Goal: Task Accomplishment & Management: Use online tool/utility

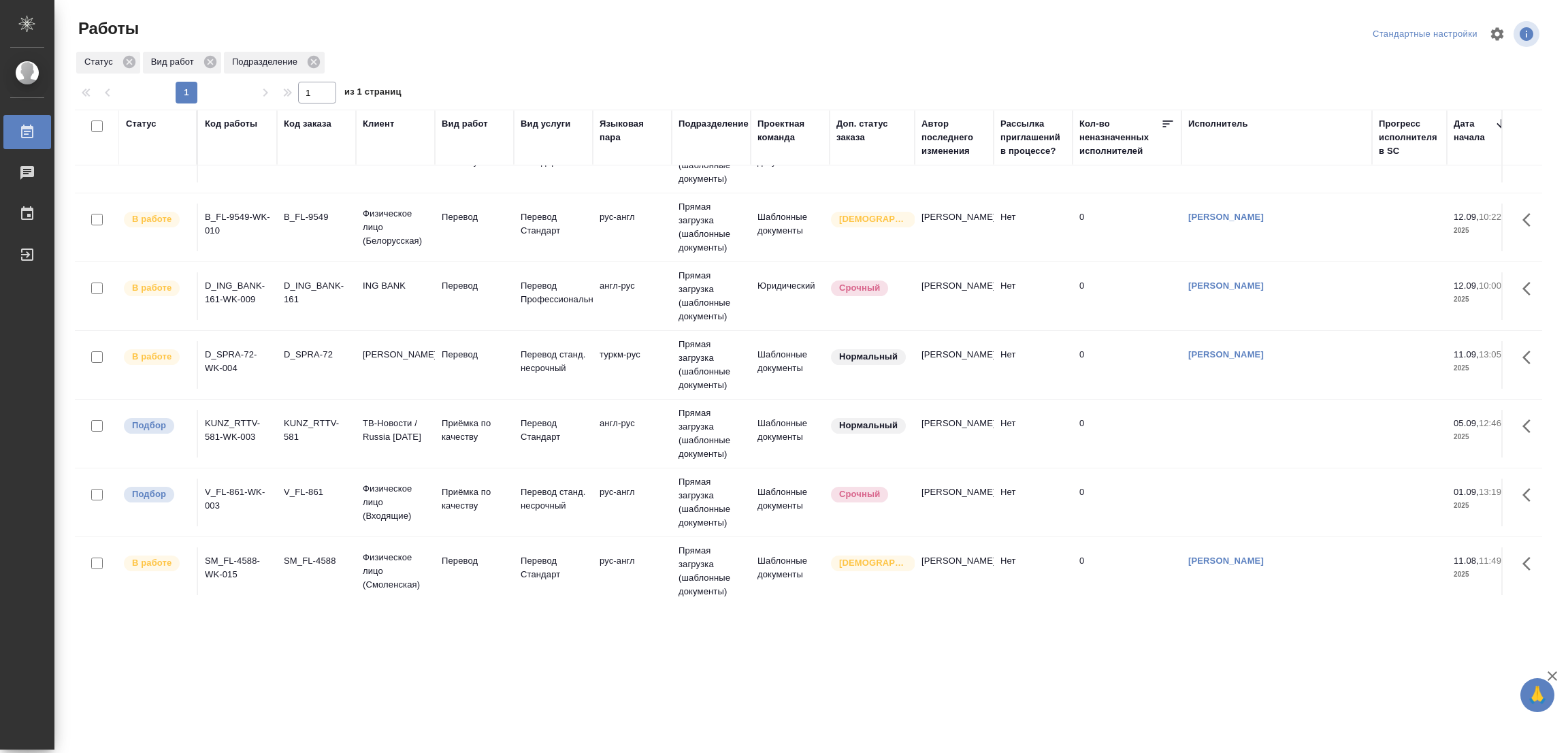
scroll to position [488, 0]
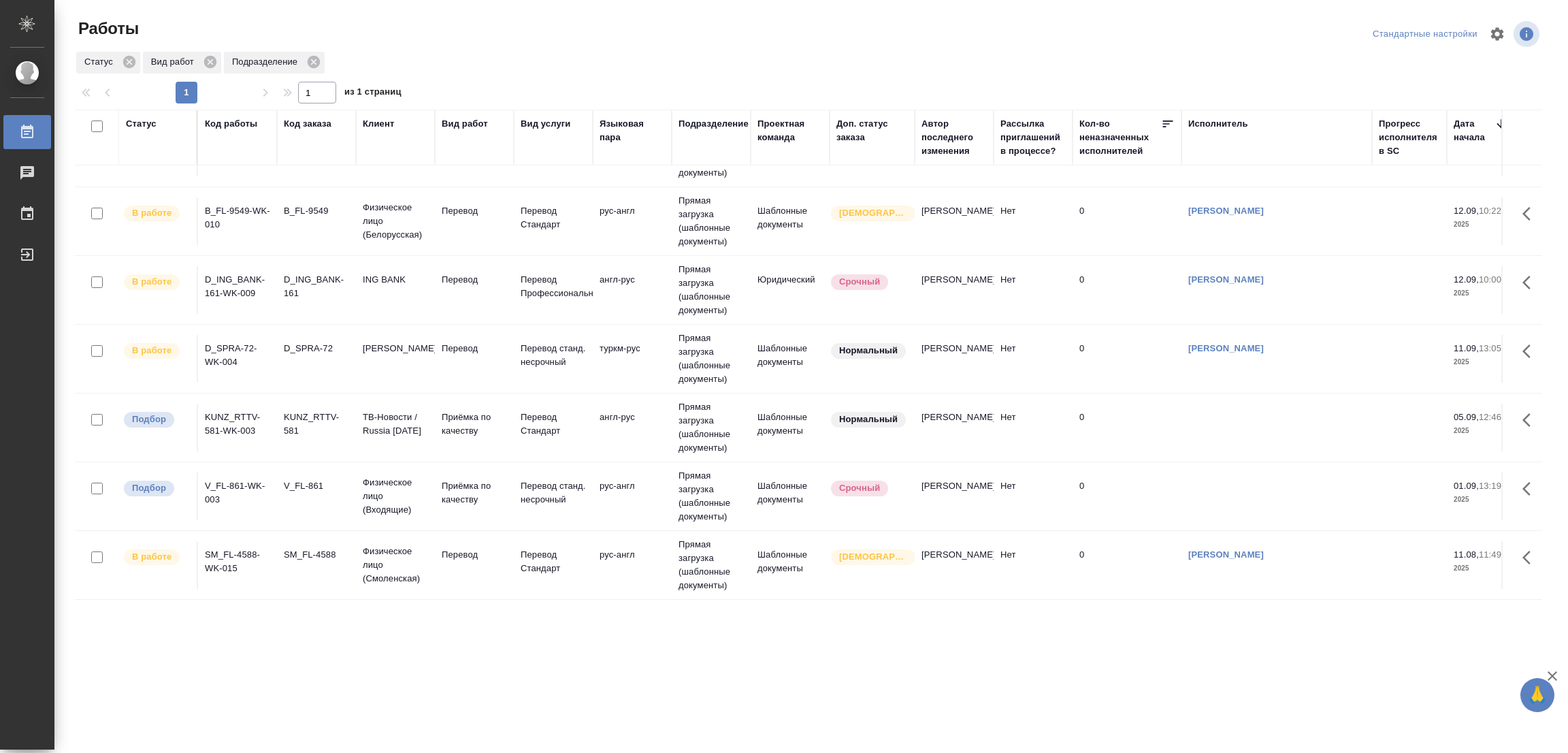
click at [875, 694] on div ".cls-1 fill:#fff; AWATERA [PERSON_NAME] Работы 0 Чаты График Выйти Работы Станд…" at bounding box center [784, 376] width 1568 height 753
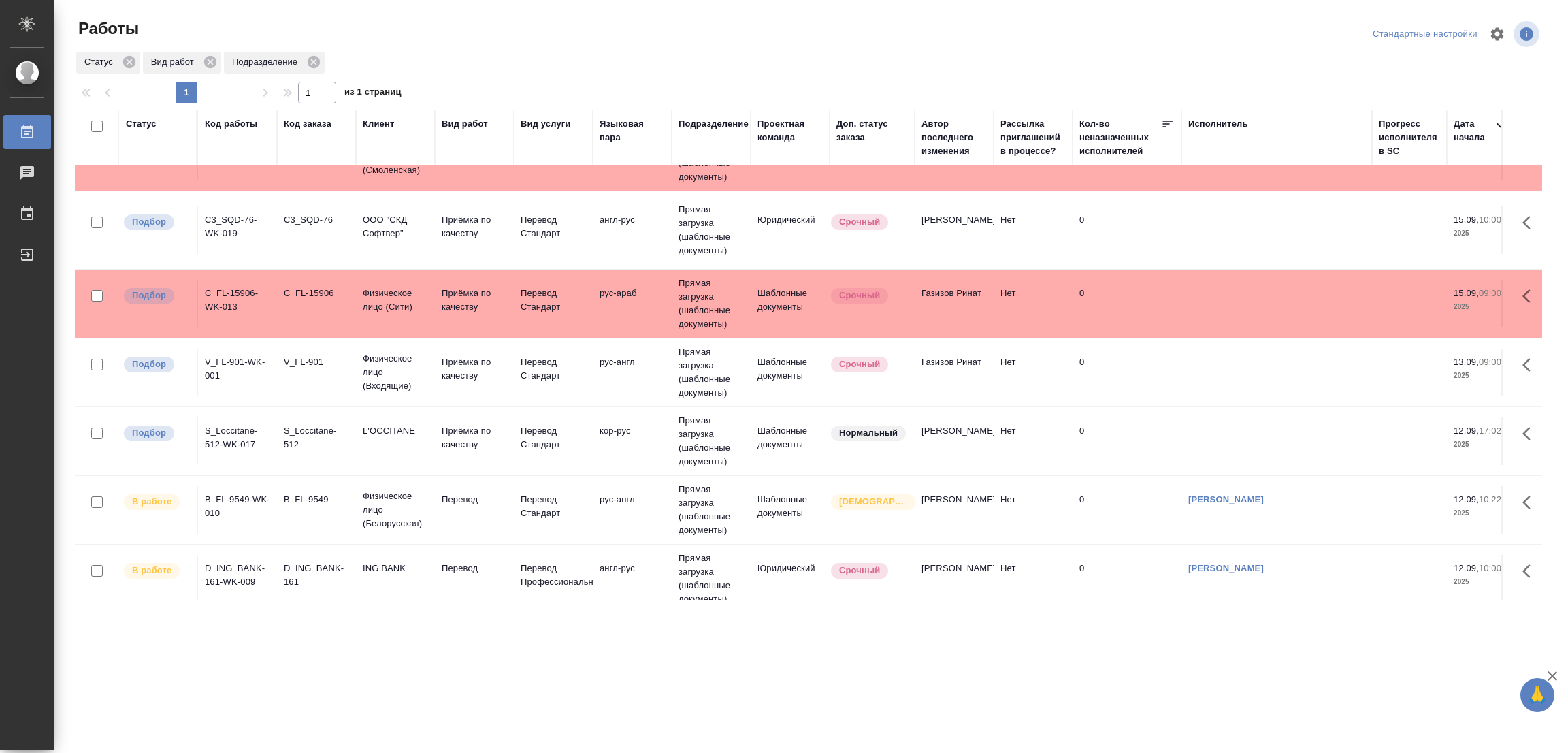
scroll to position [0, 0]
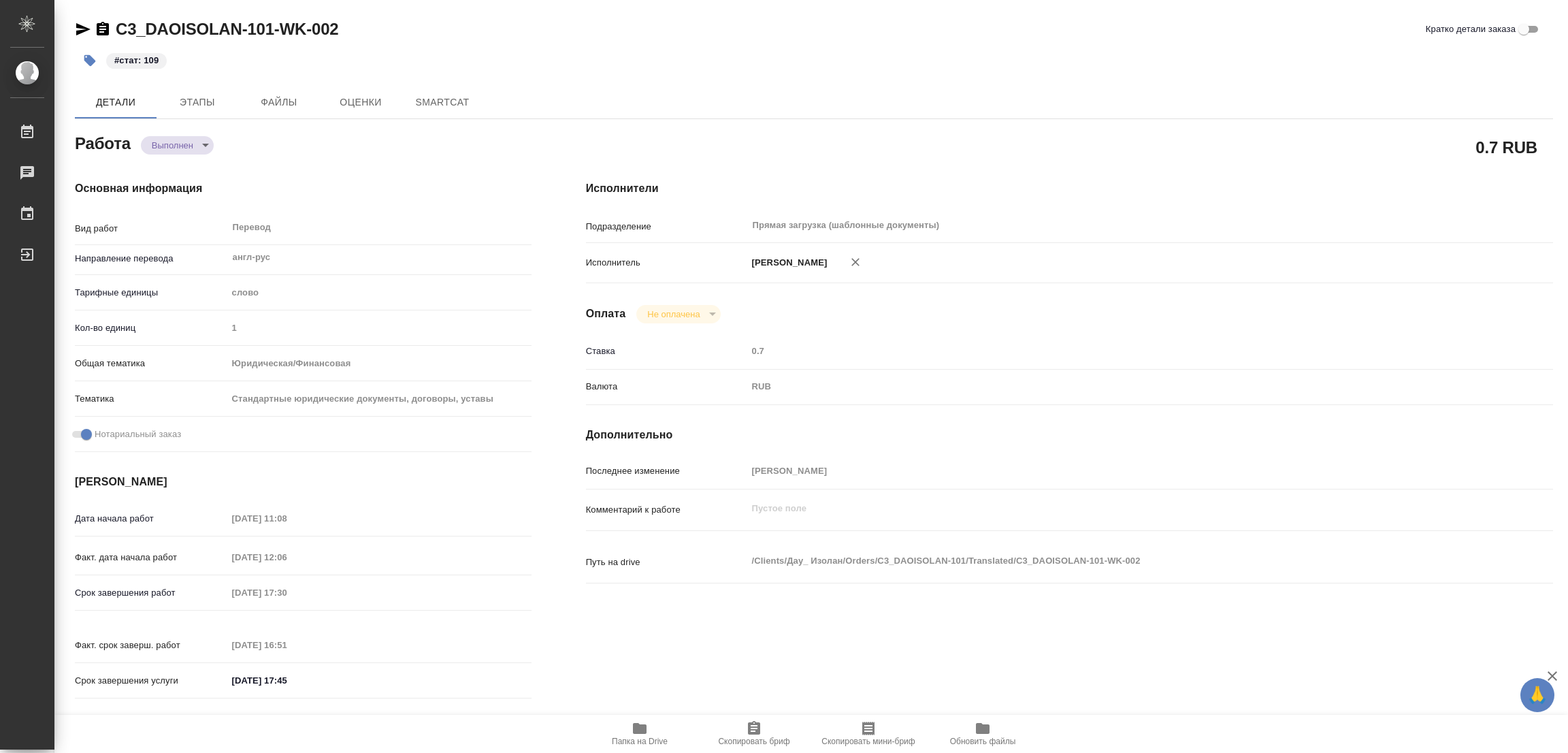
type textarea "x"
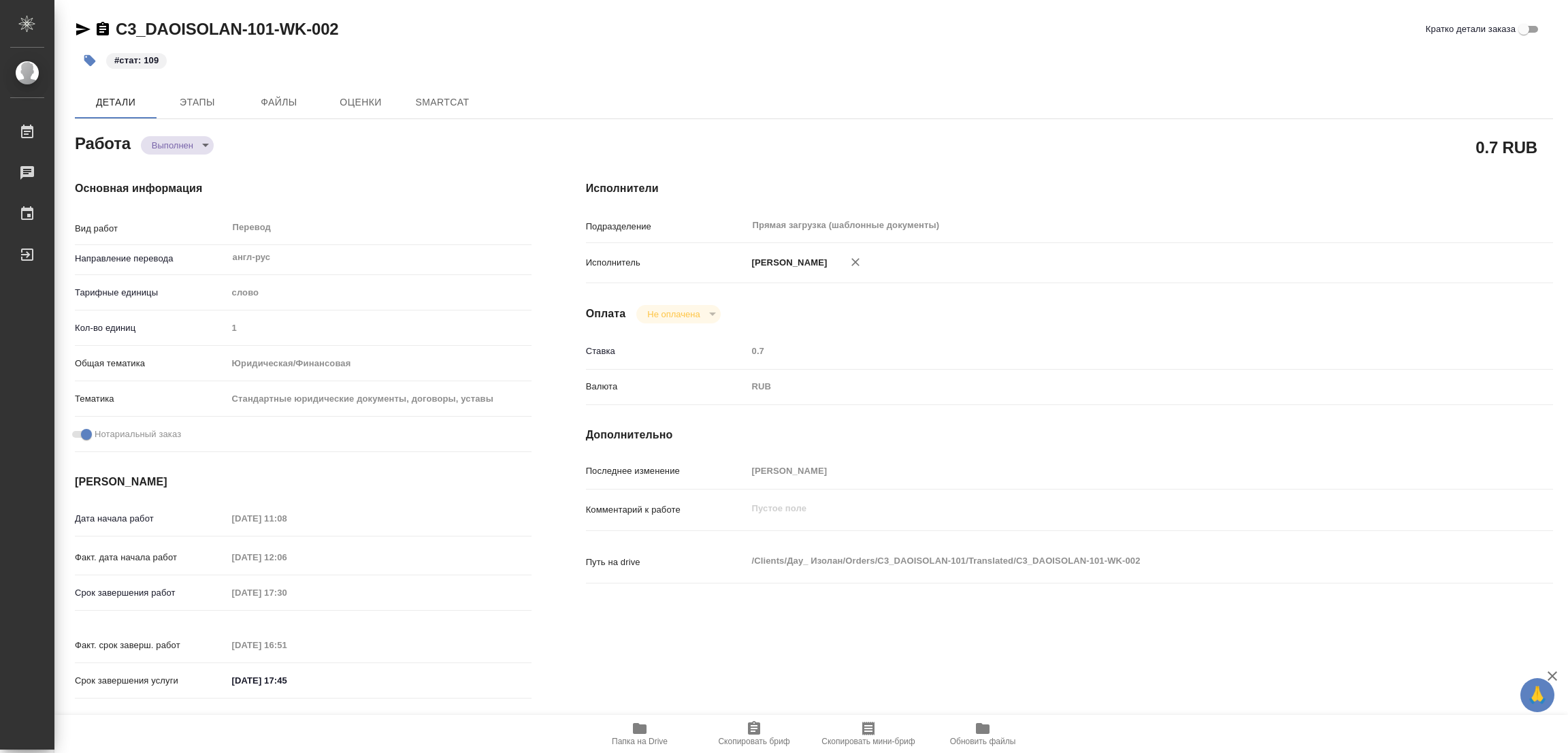
type textarea "x"
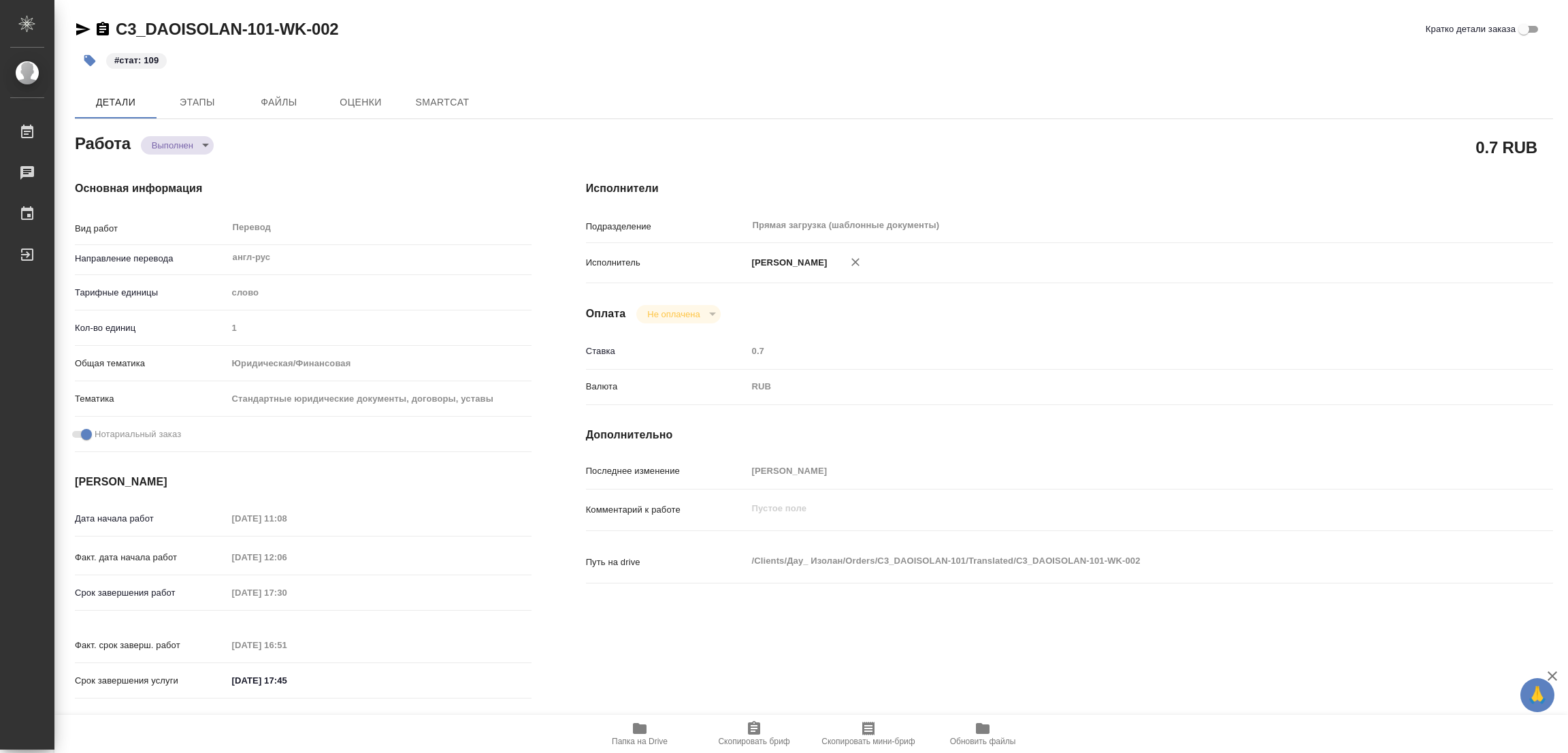
type textarea "x"
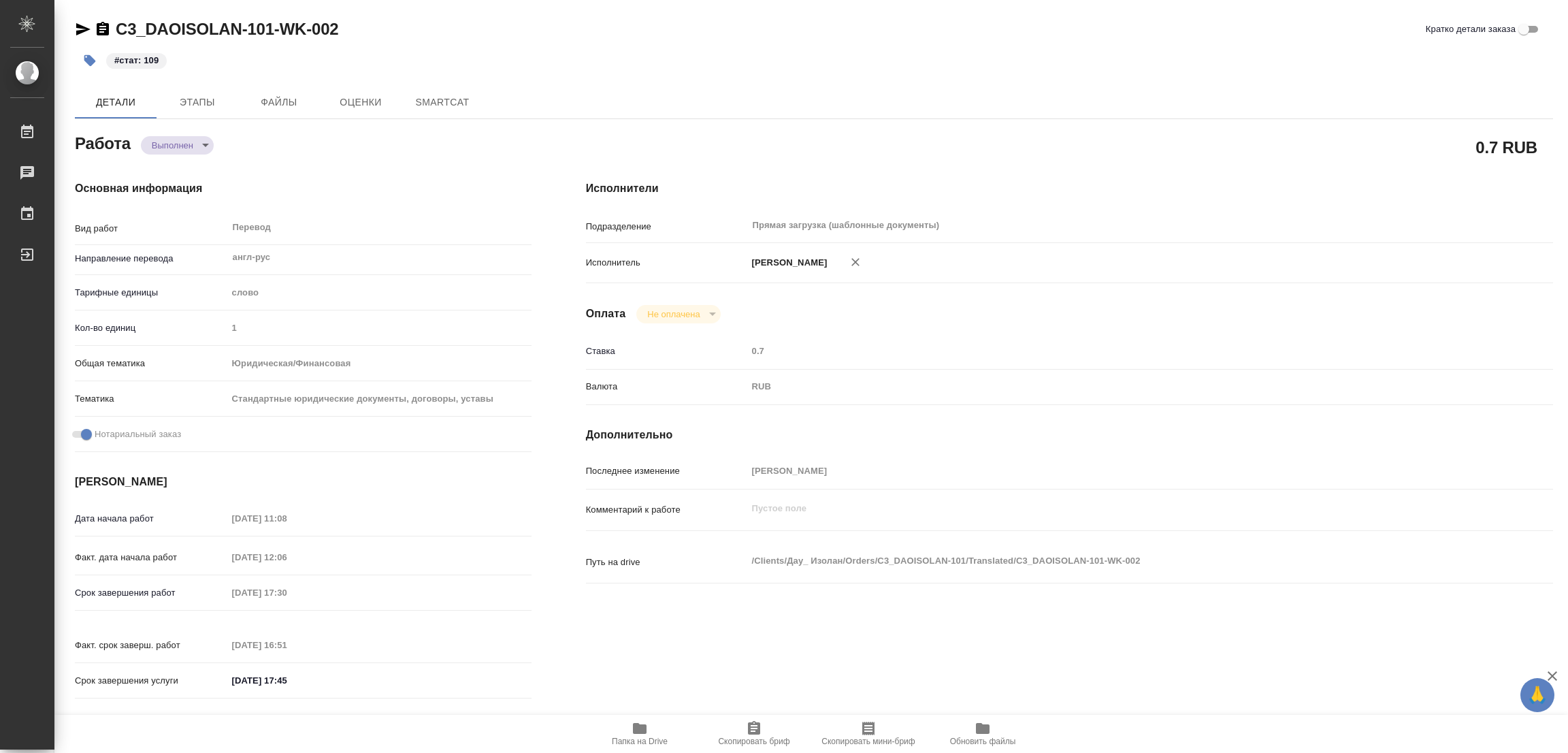
type textarea "x"
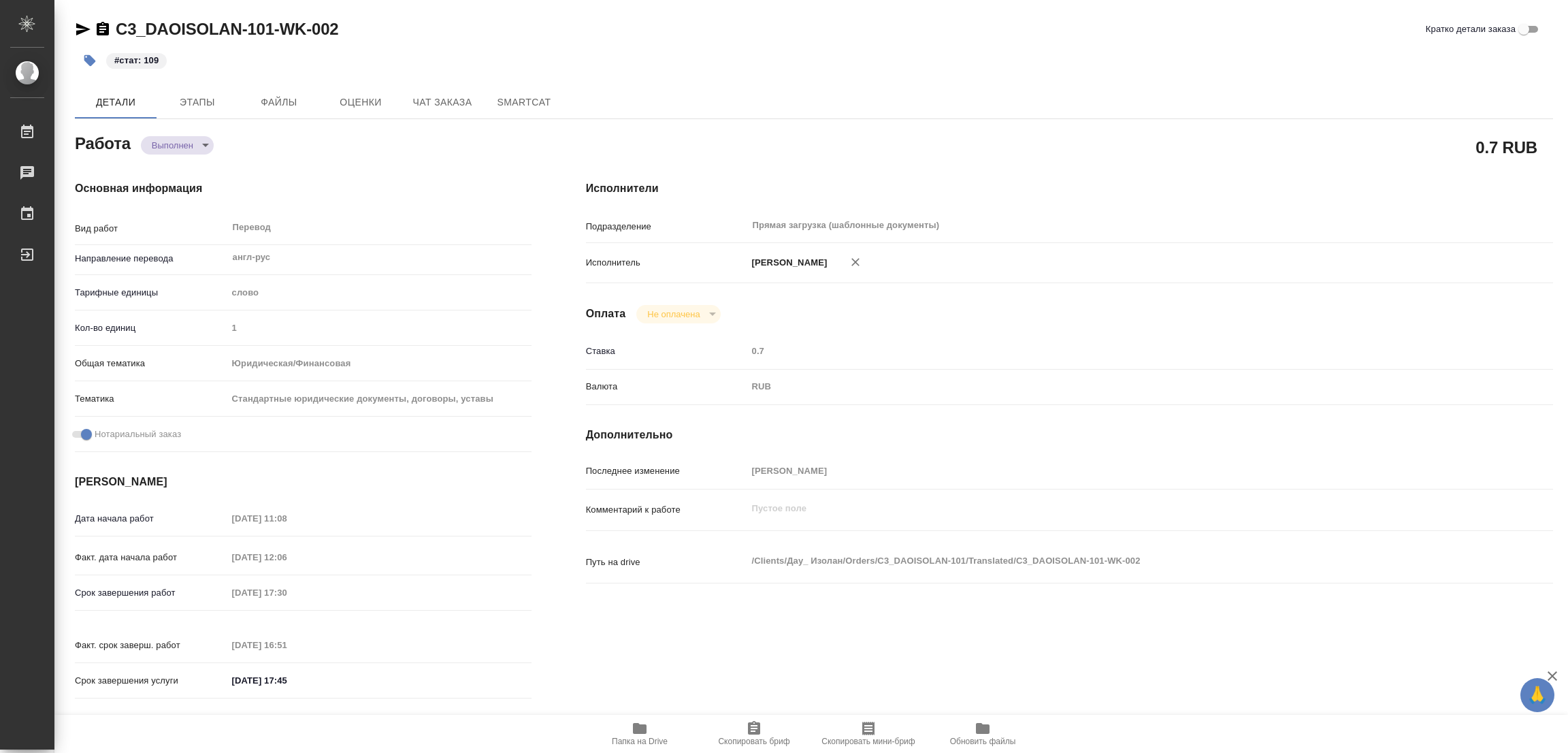
type textarea "x"
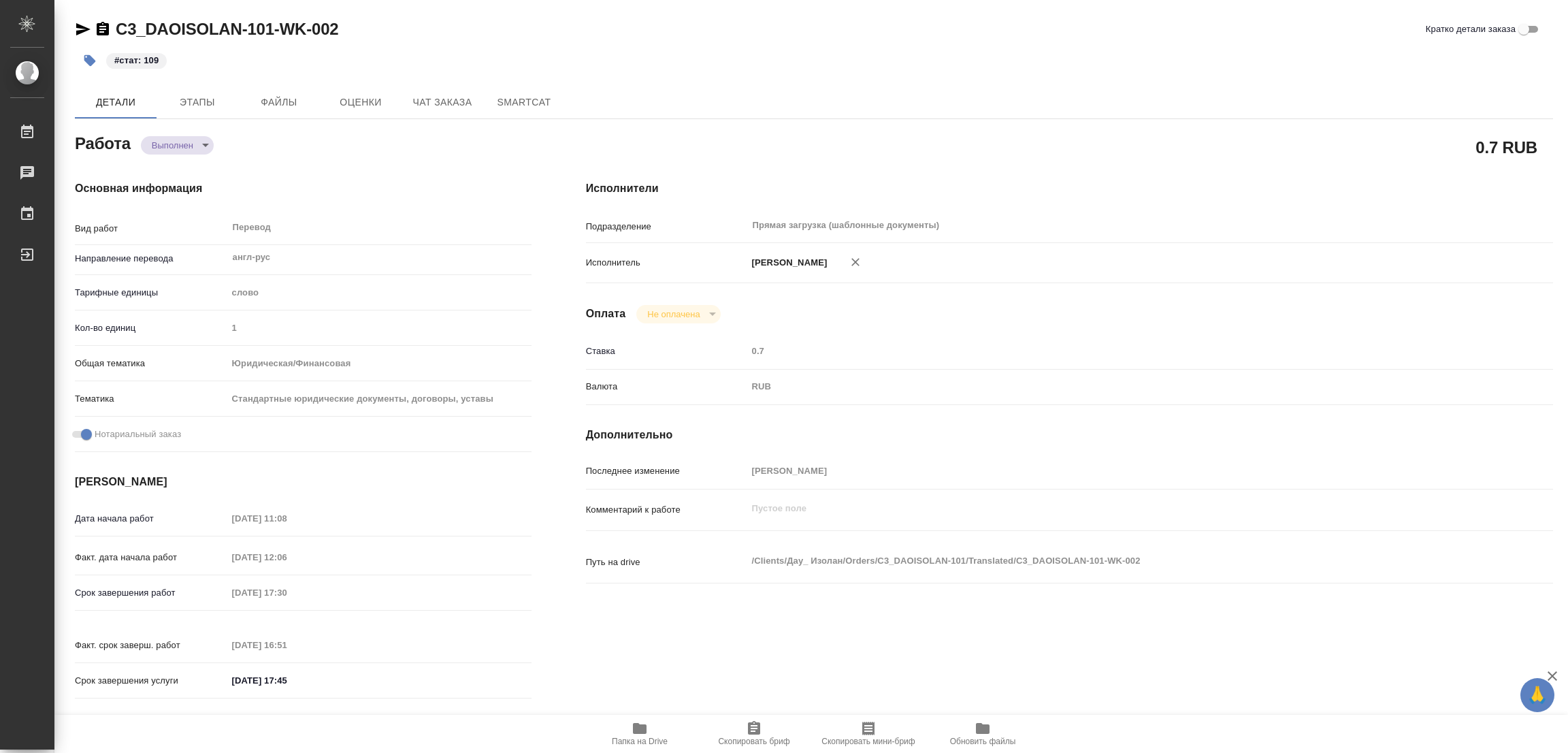
type textarea "x"
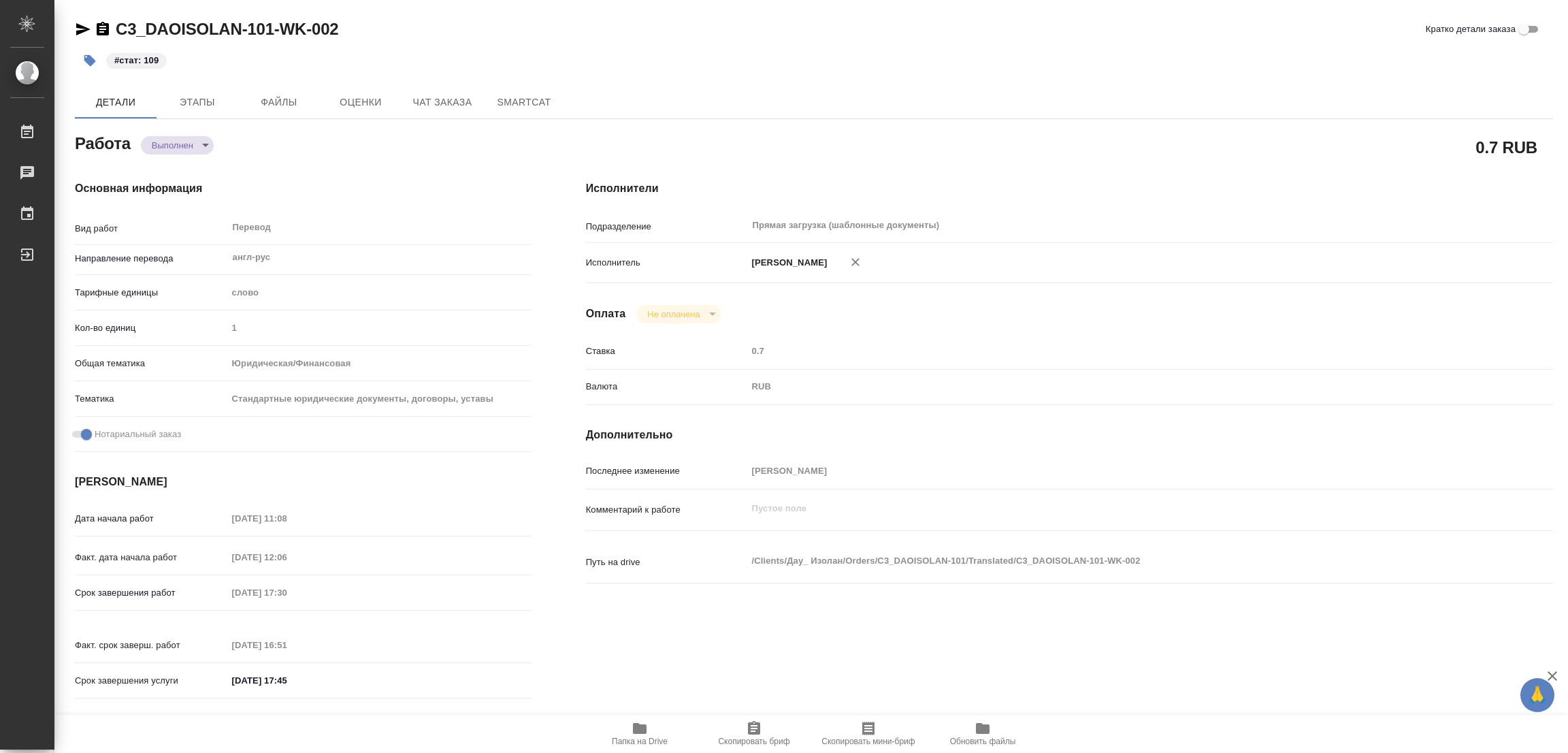
type textarea "x"
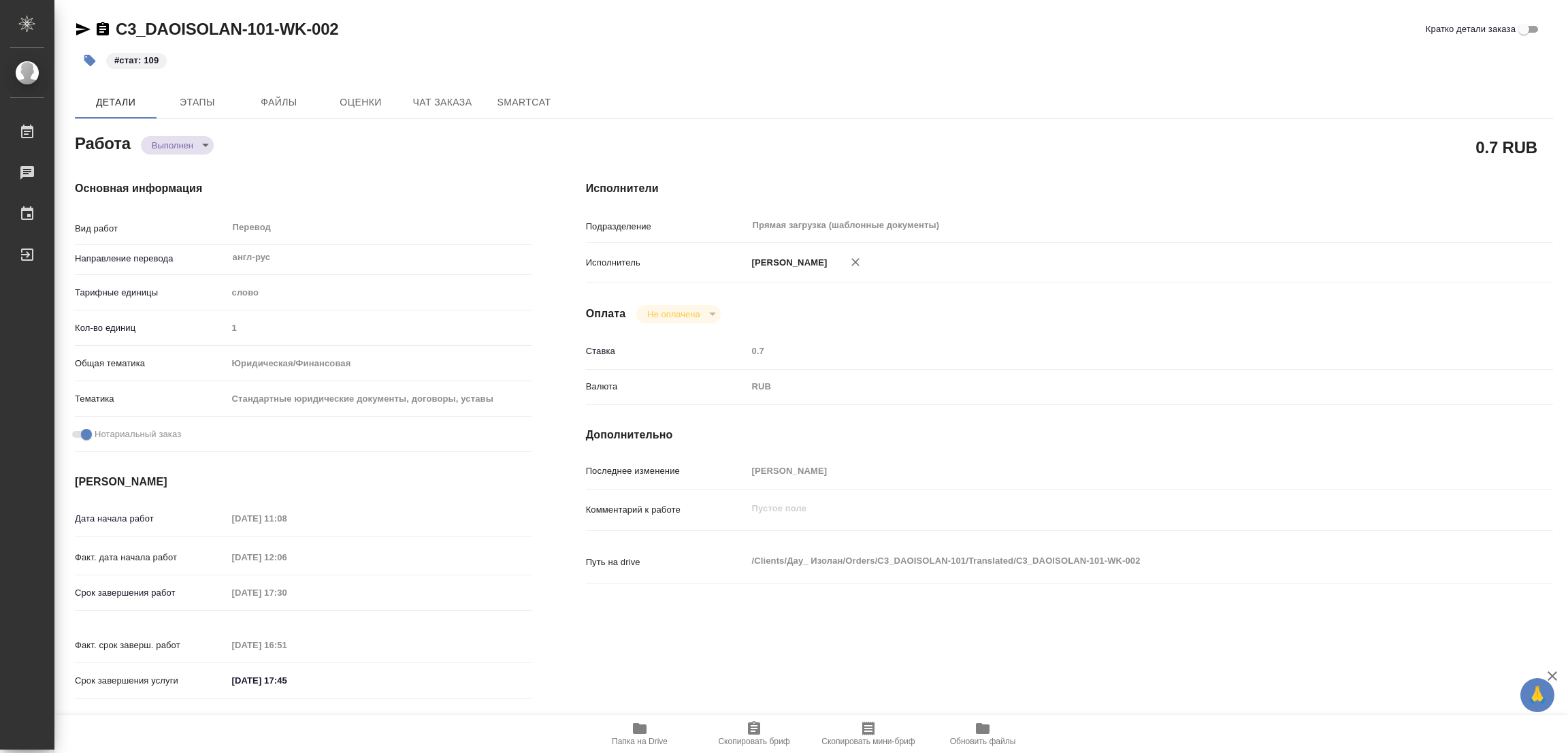
click at [639, 731] on icon "button" at bounding box center [640, 729] width 14 height 11
type textarea "x"
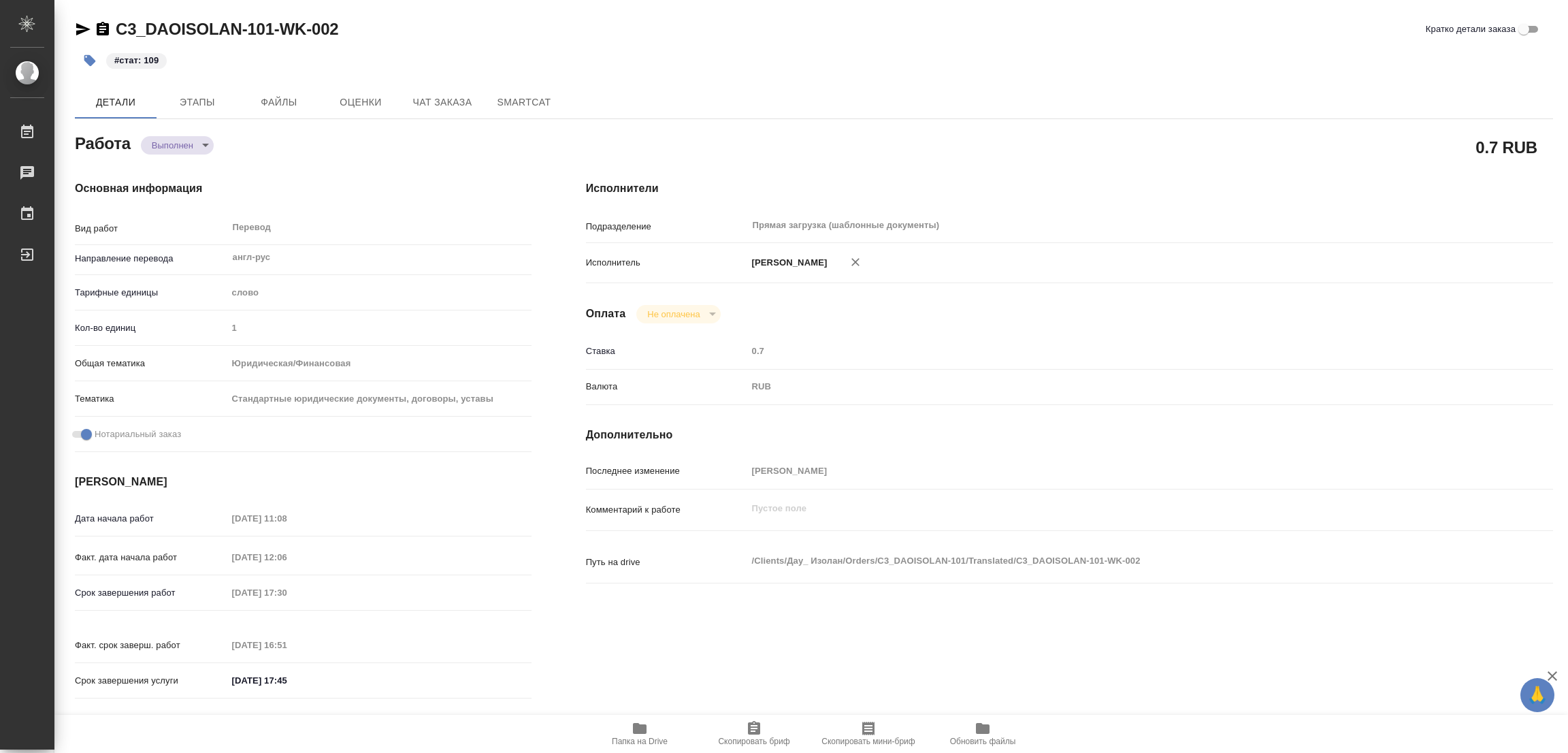
type textarea "x"
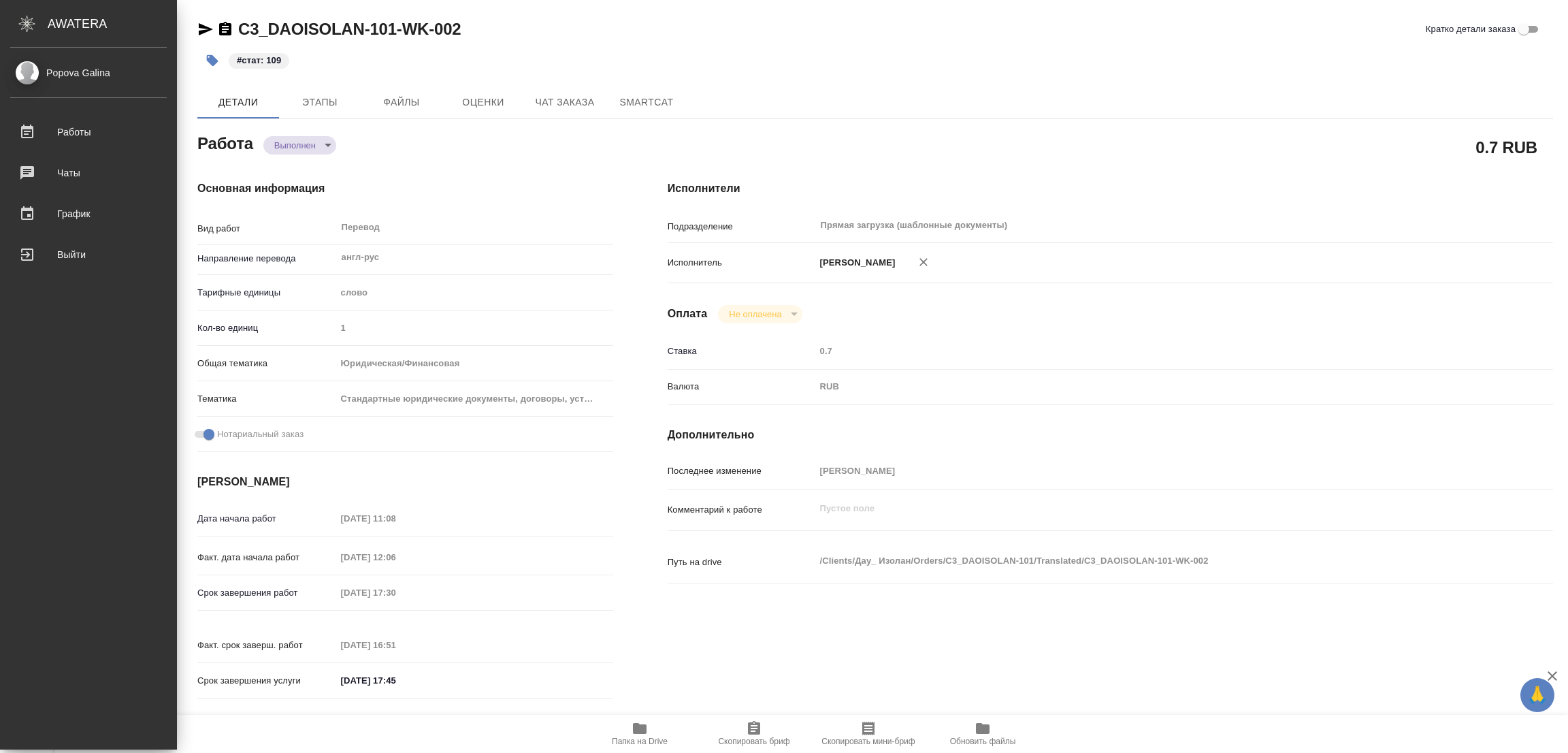
type textarea "x"
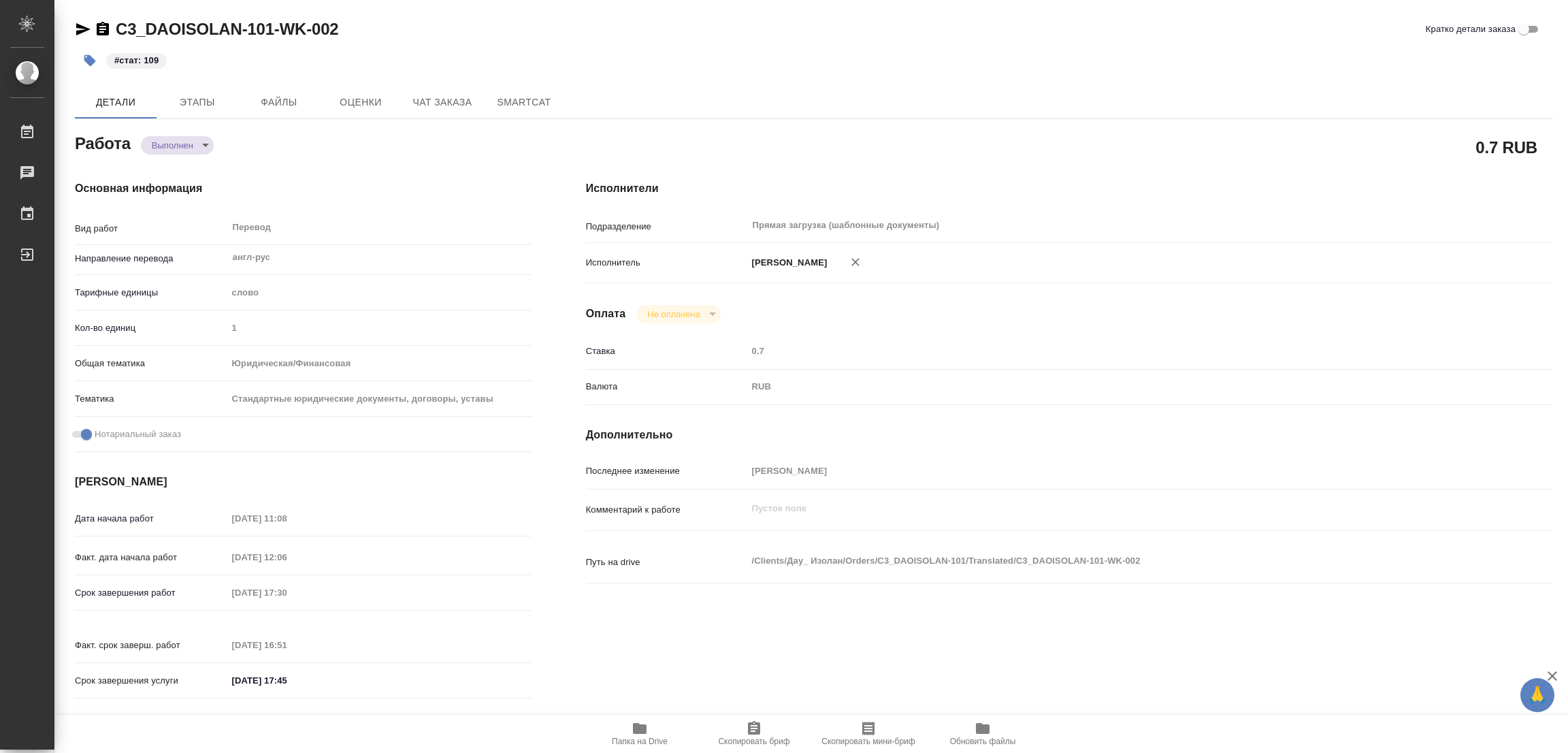
type textarea "x"
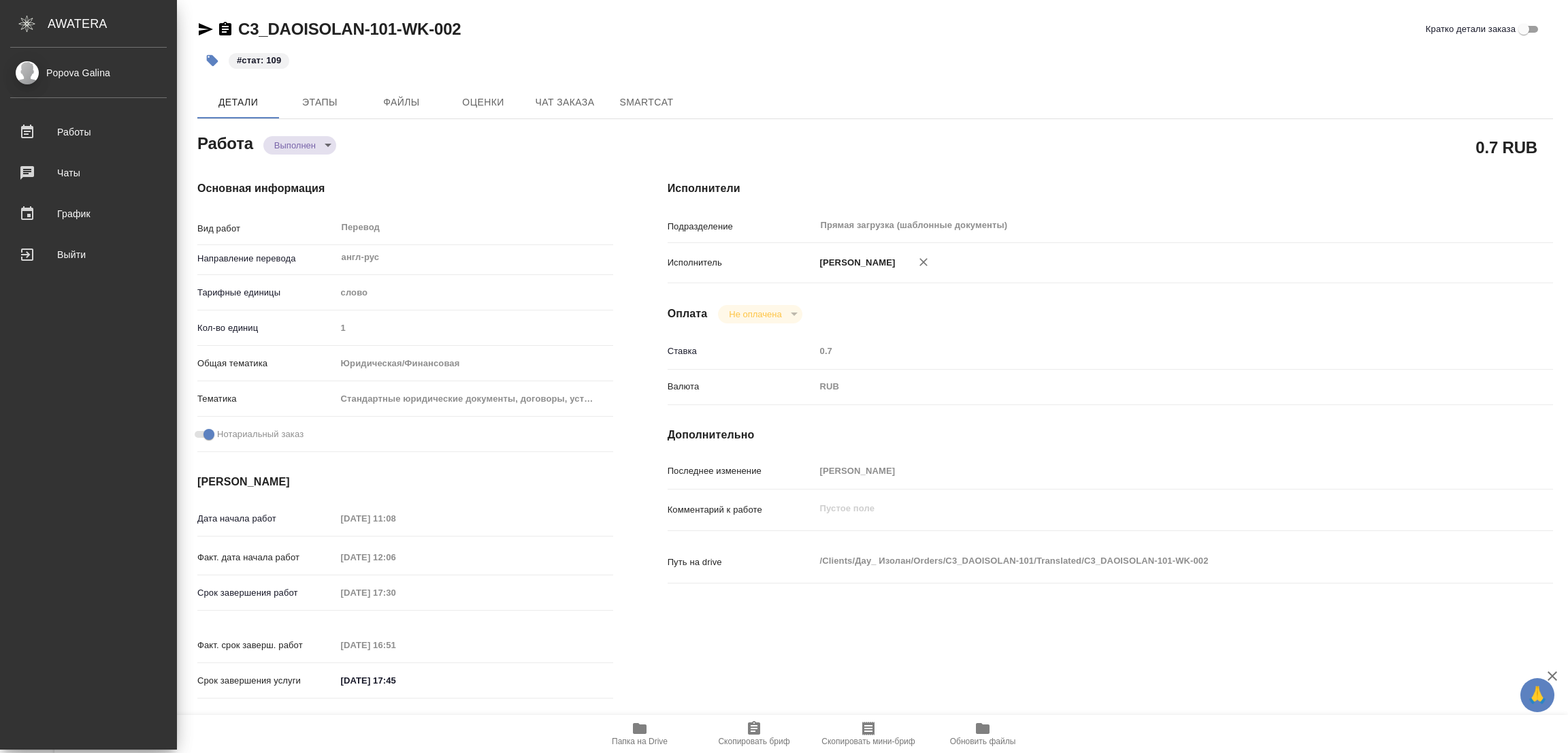
type textarea "x"
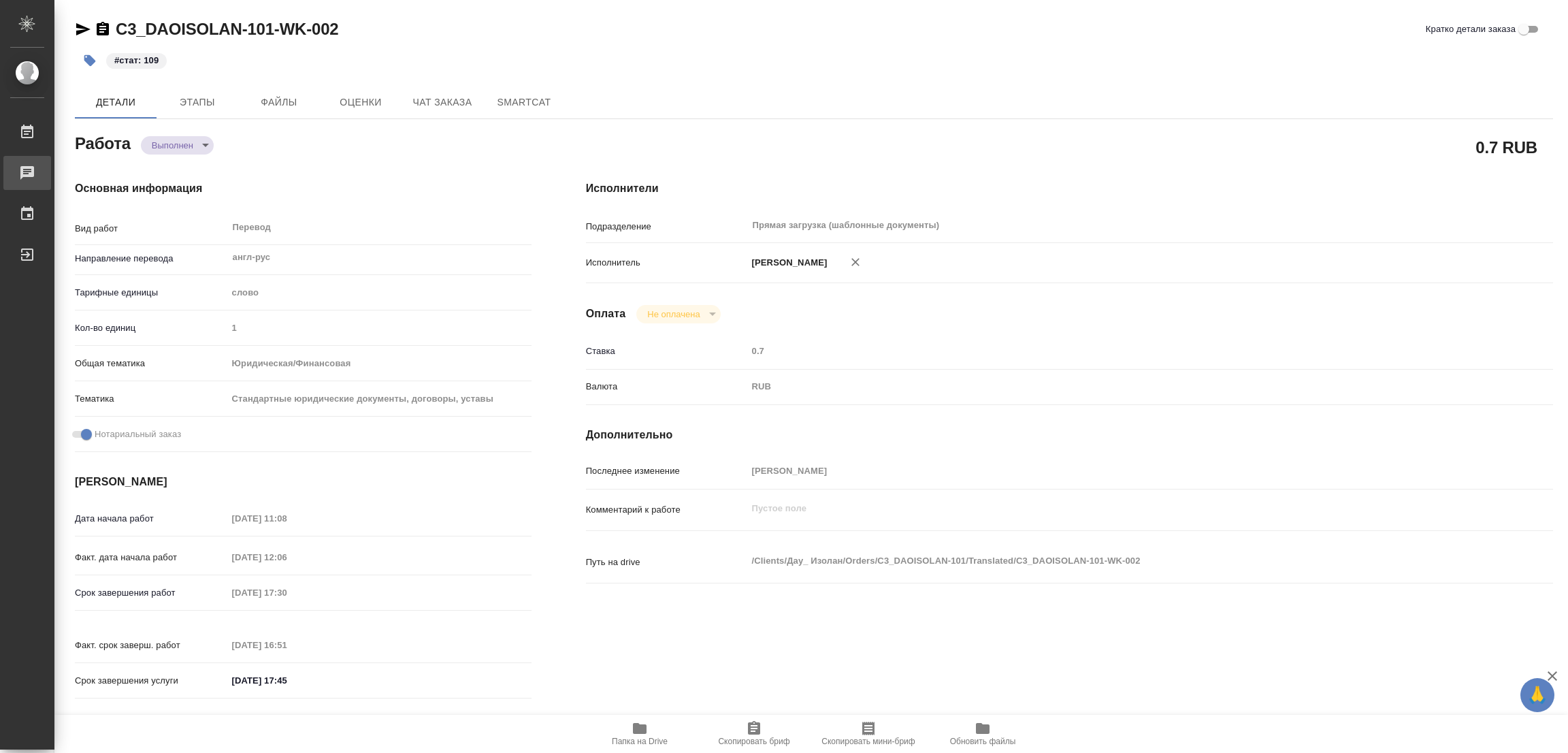
type textarea "x"
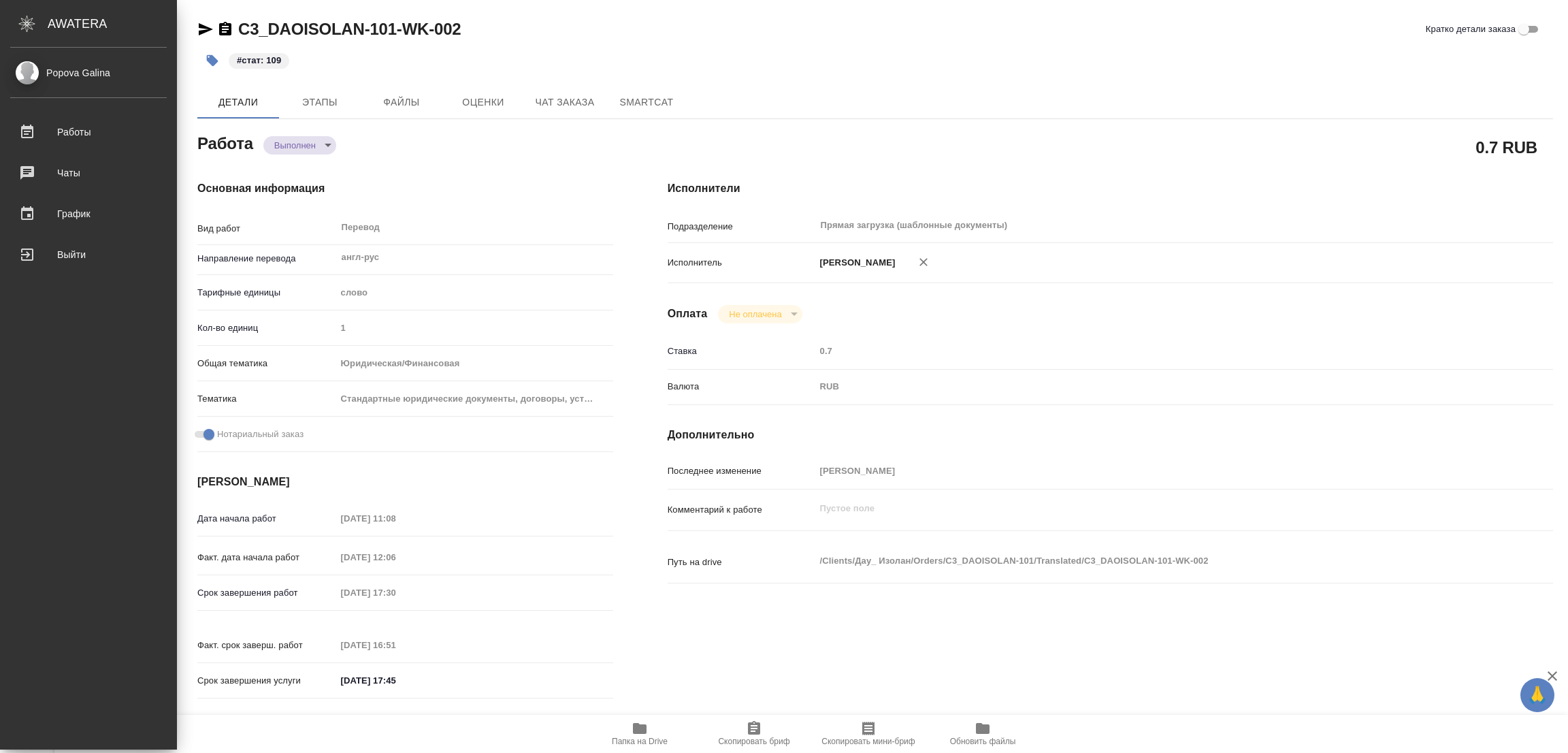
type textarea "x"
